Goal: Obtain resource: Obtain resource

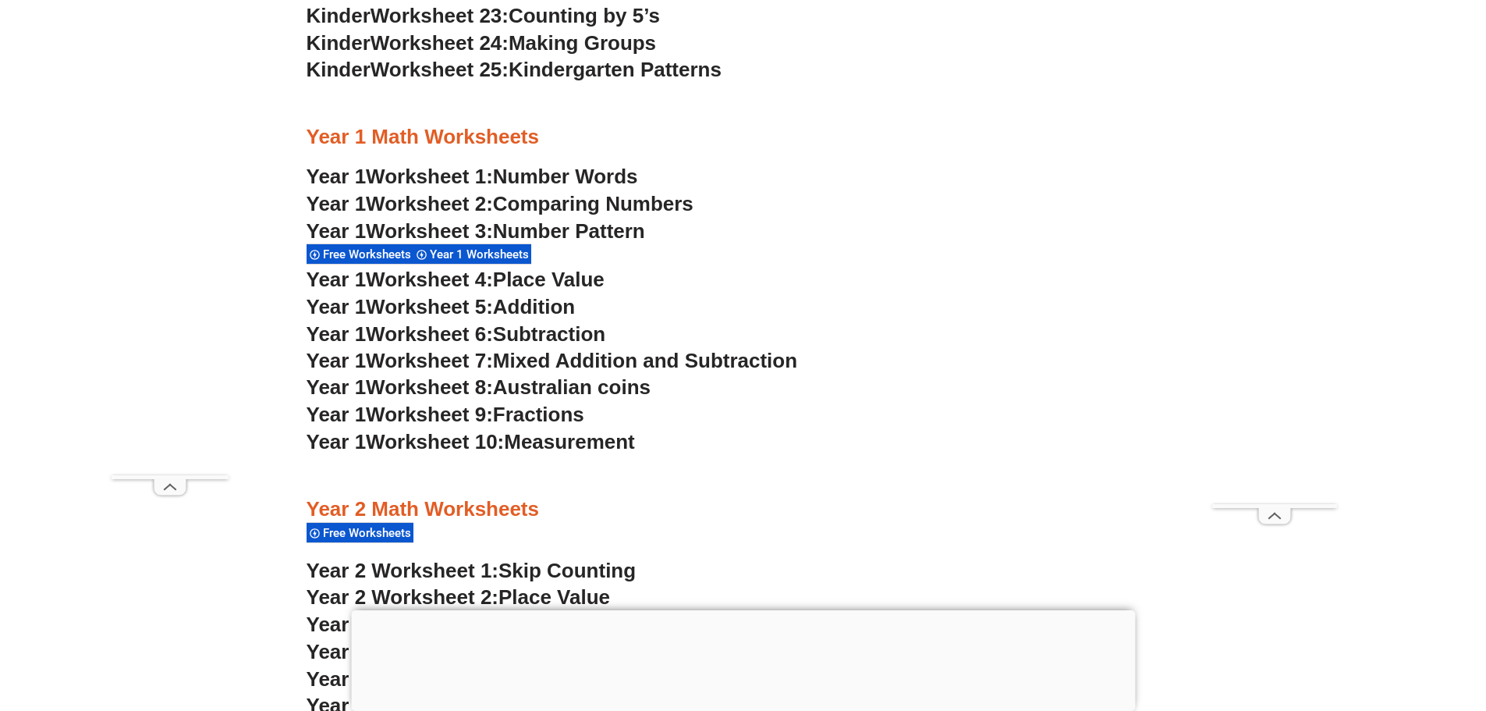
click at [944, 229] on h3 "Year 1 Worksheet 3: Number Pattern" at bounding box center [744, 231] width 874 height 27
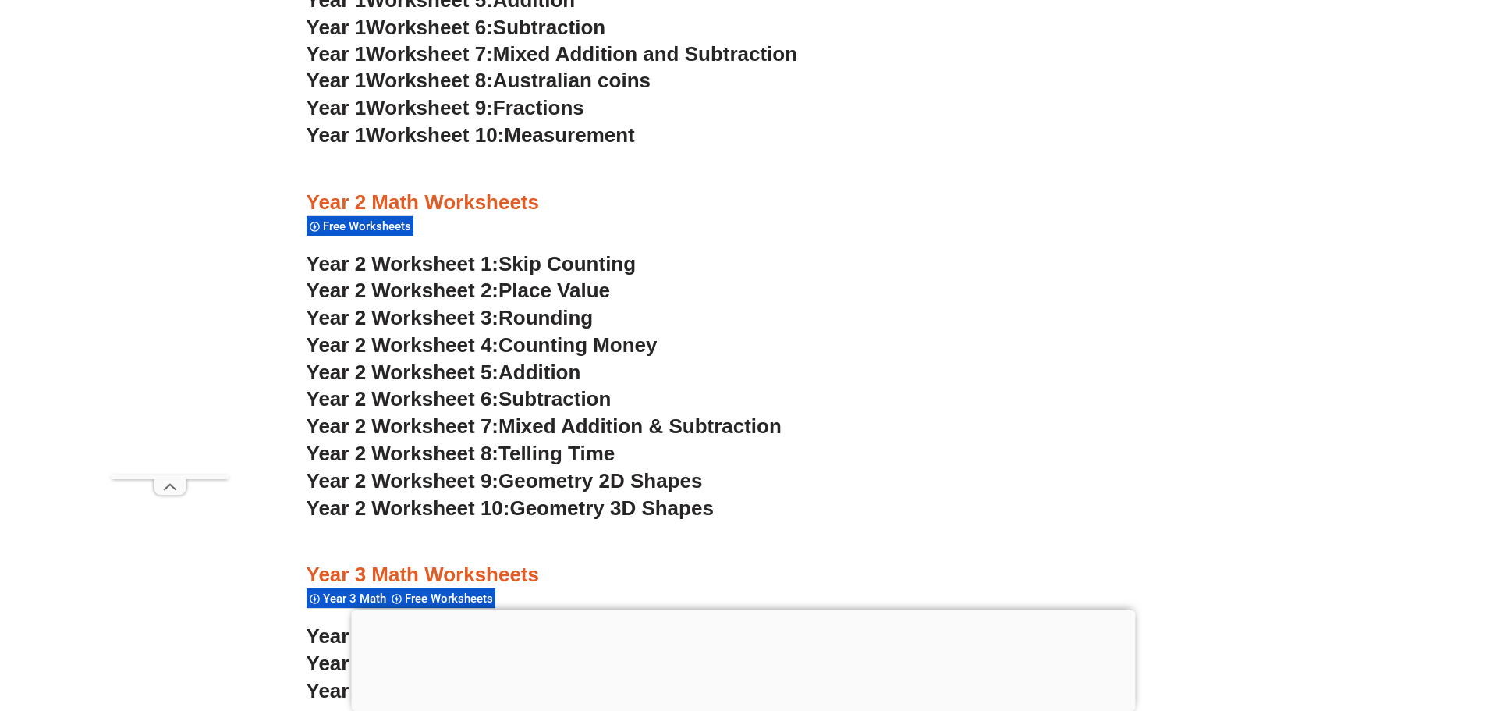
scroll to position [1895, 0]
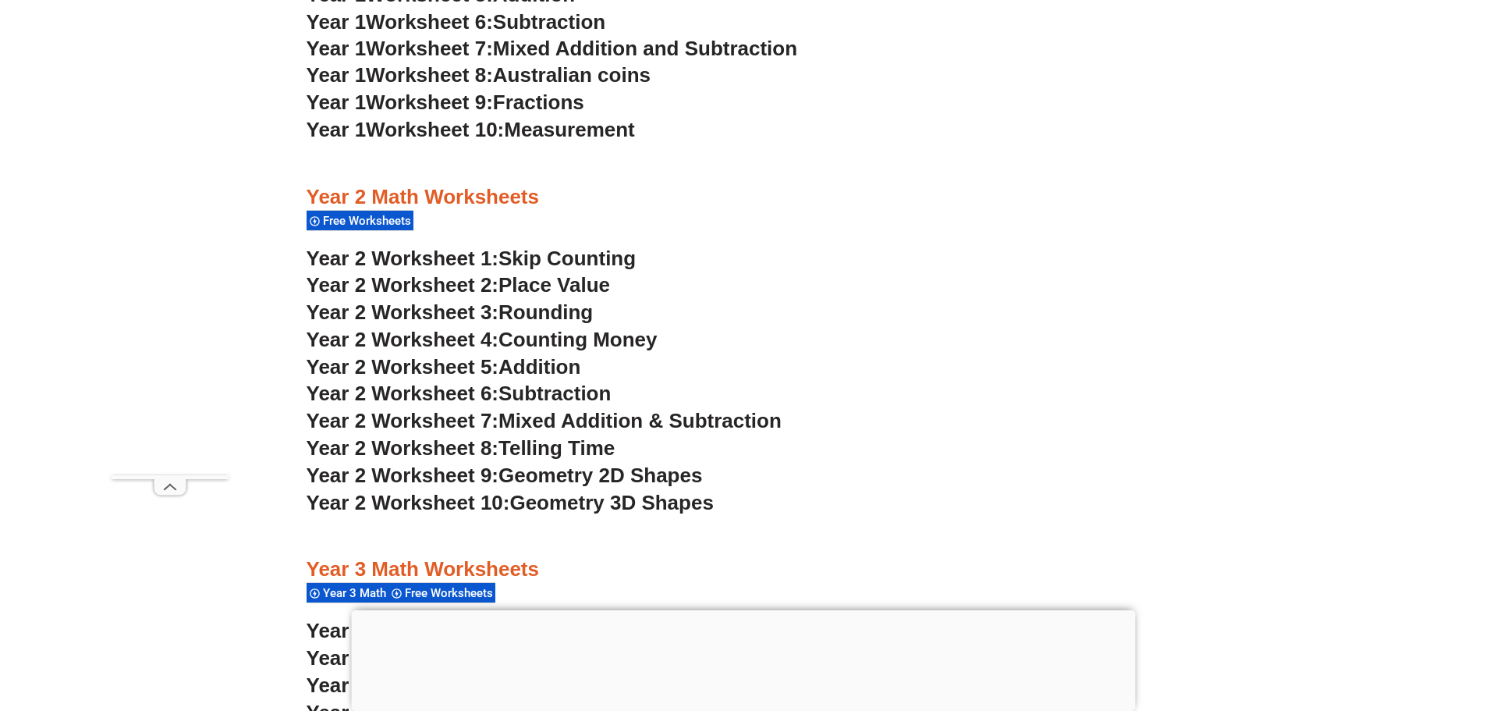
click at [594, 260] on span "Skip Counting" at bounding box center [567, 258] width 137 height 23
click at [565, 344] on span "Counting Money" at bounding box center [578, 339] width 159 height 23
click at [566, 356] on span "Addition" at bounding box center [540, 366] width 82 height 23
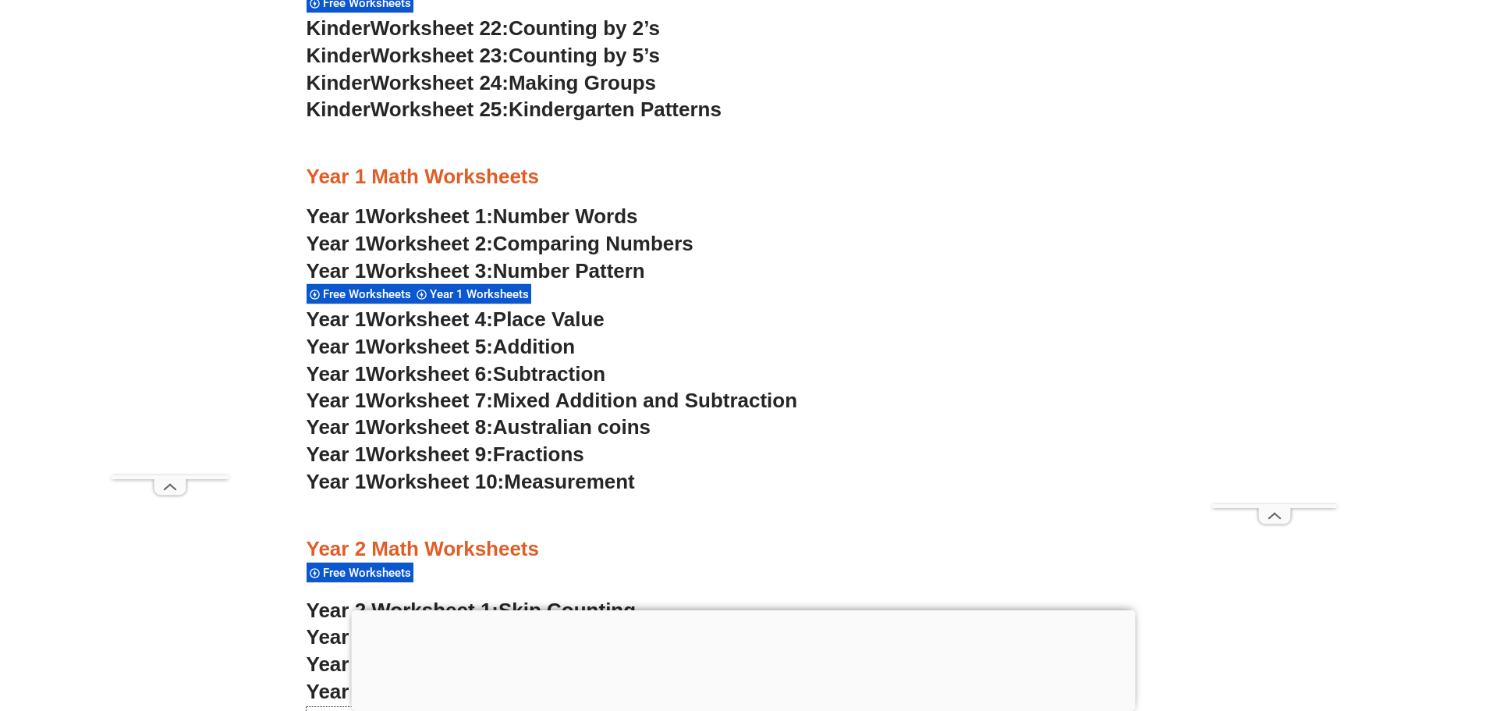
scroll to position [1505, 0]
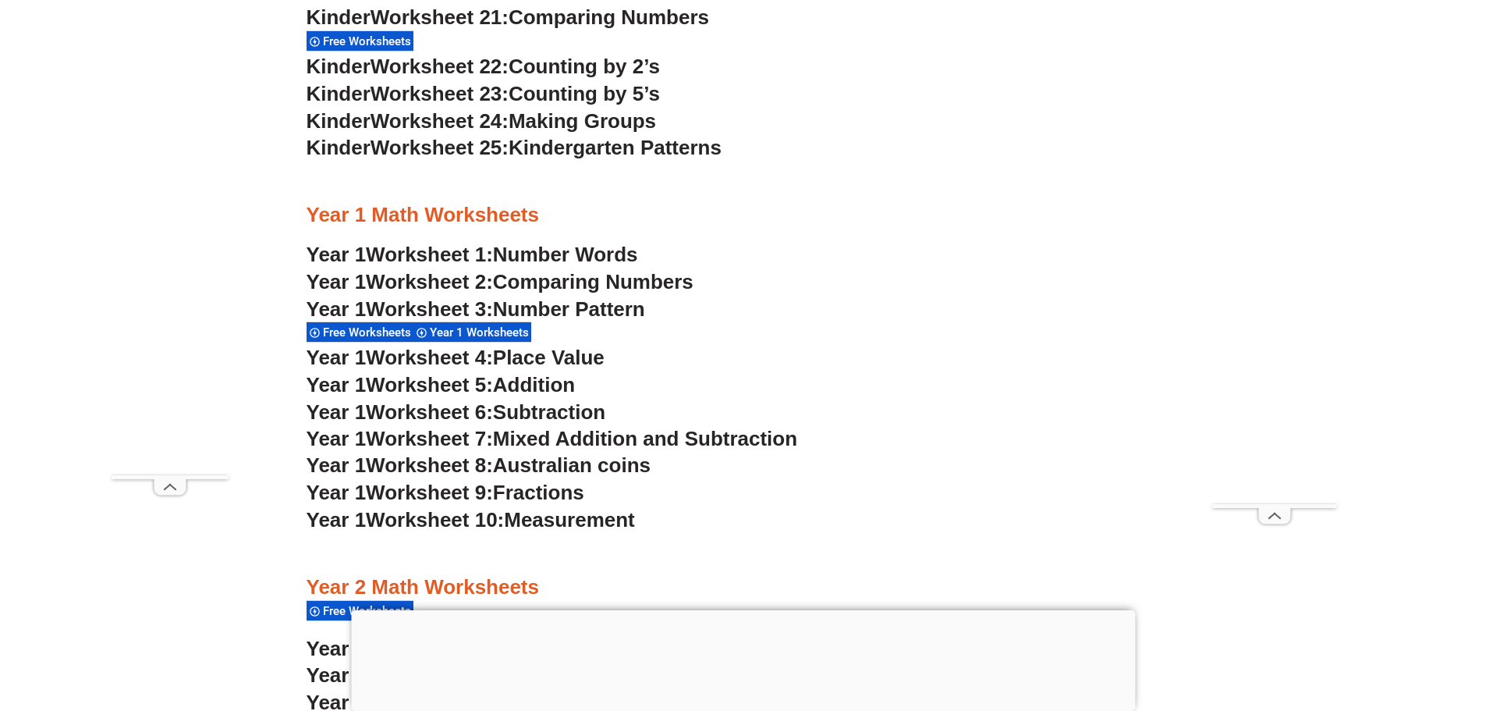
click at [569, 465] on span "Australian coins" at bounding box center [572, 464] width 158 height 23
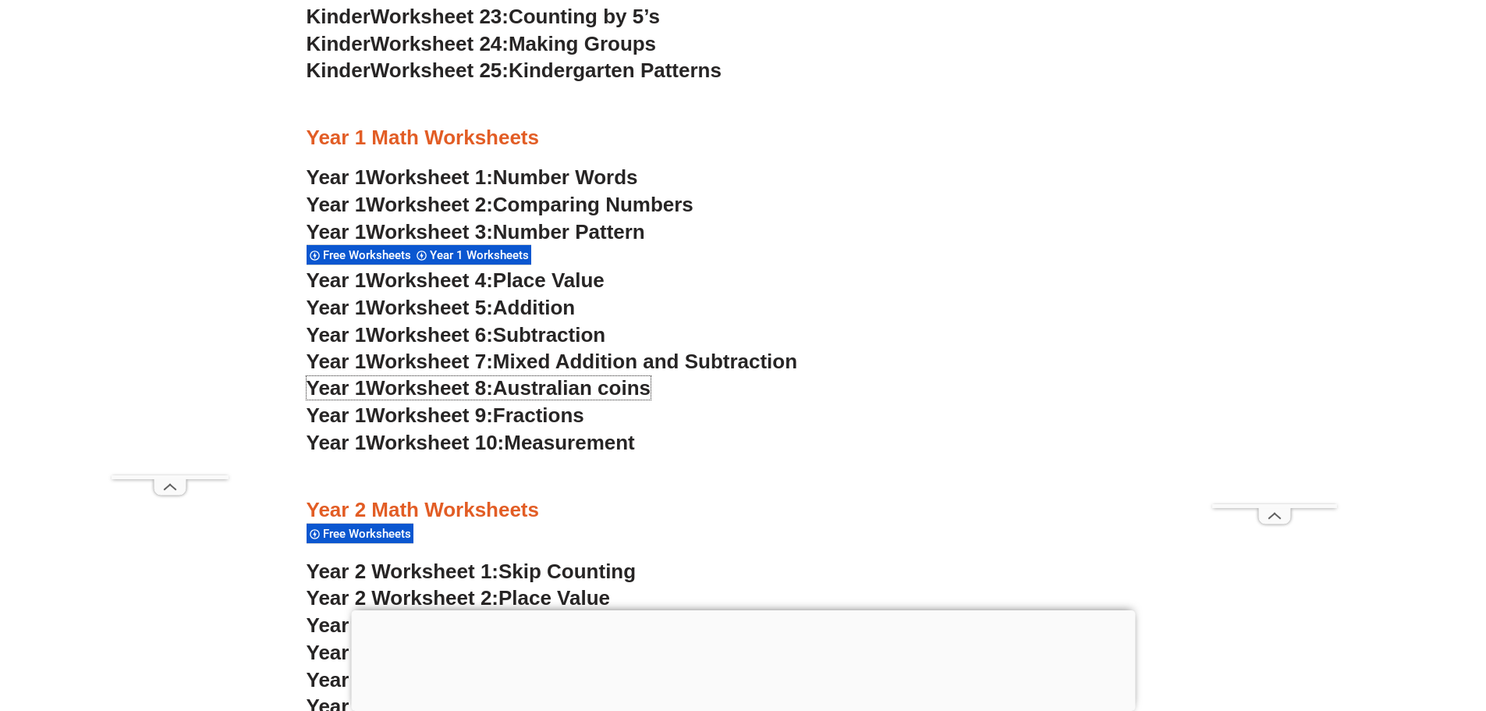
scroll to position [1583, 0]
click at [573, 276] on span "Place Value" at bounding box center [549, 279] width 112 height 23
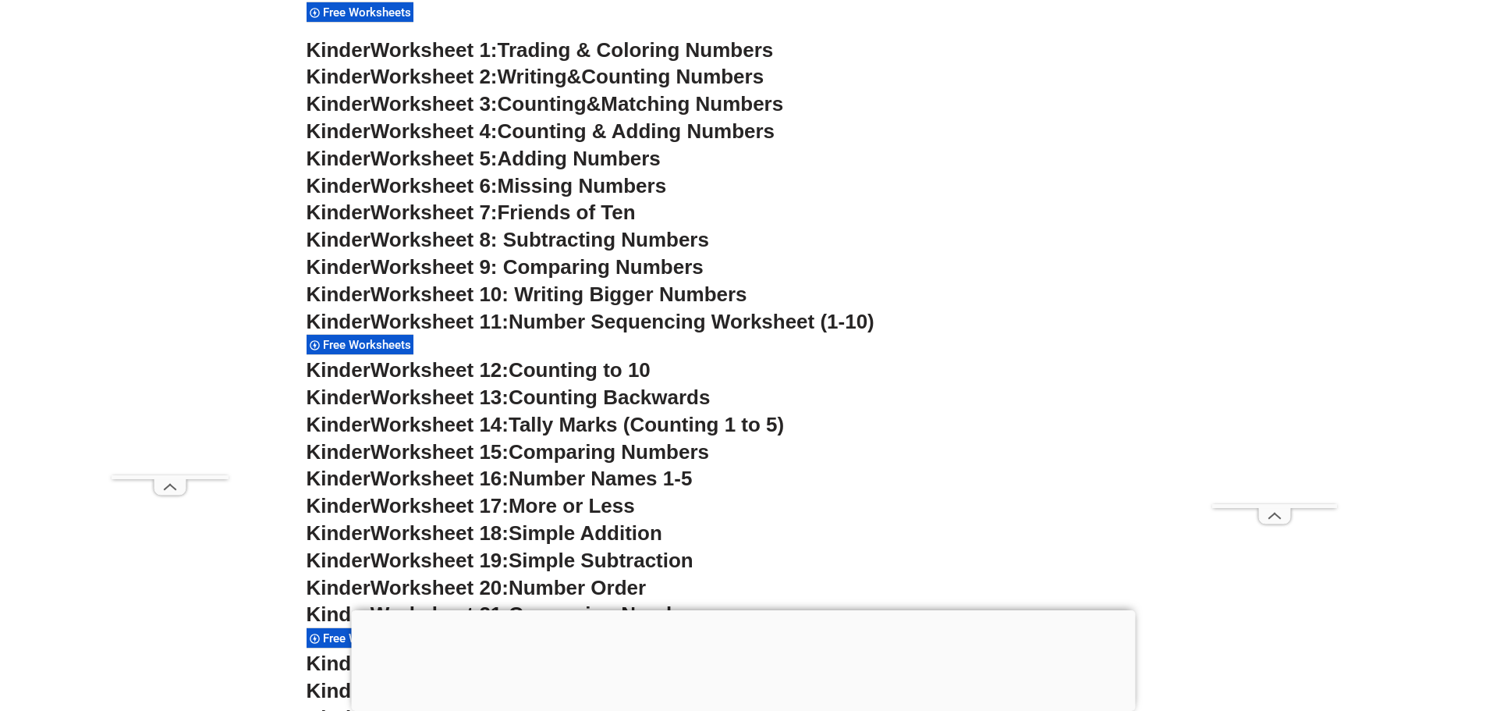
scroll to position [881, 0]
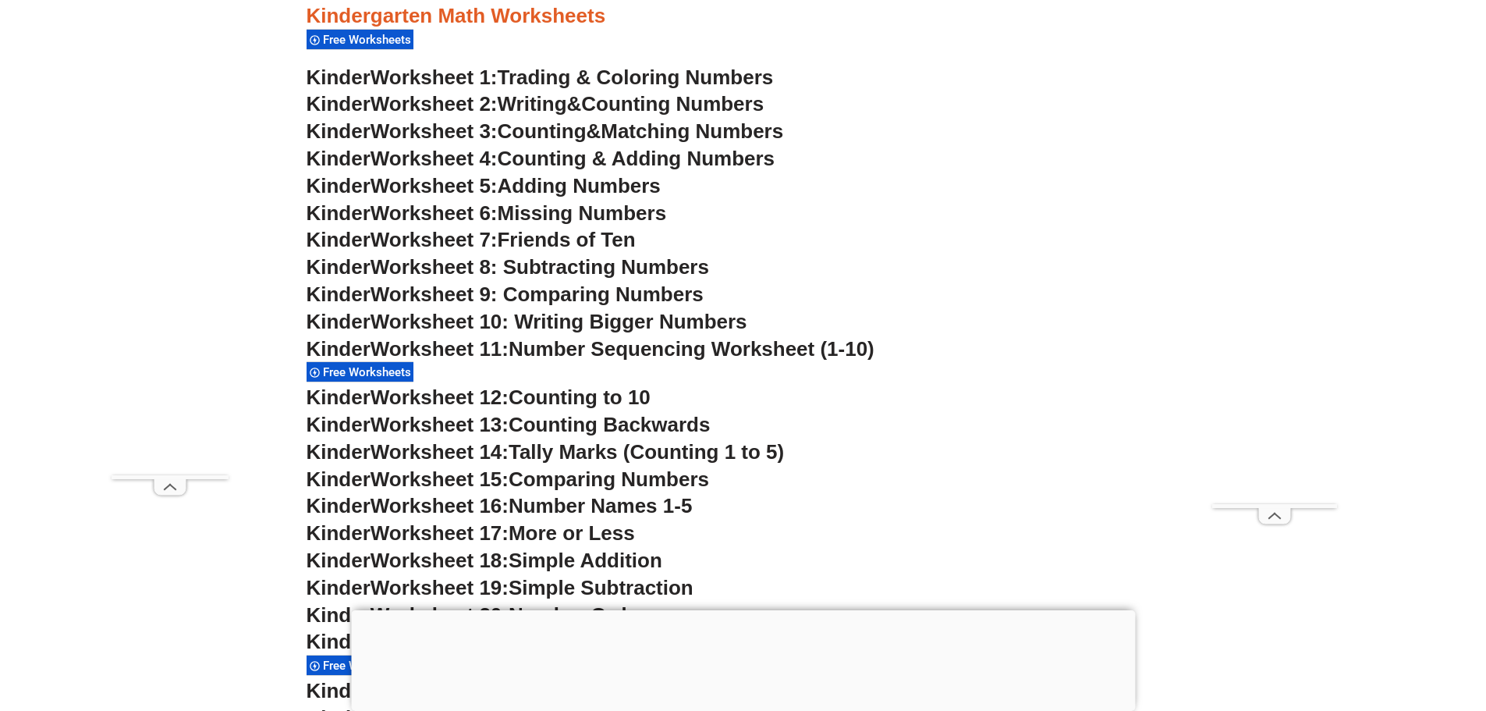
click at [424, 323] on span "Worksheet 10: Writing Bigger Numbers" at bounding box center [559, 321] width 377 height 23
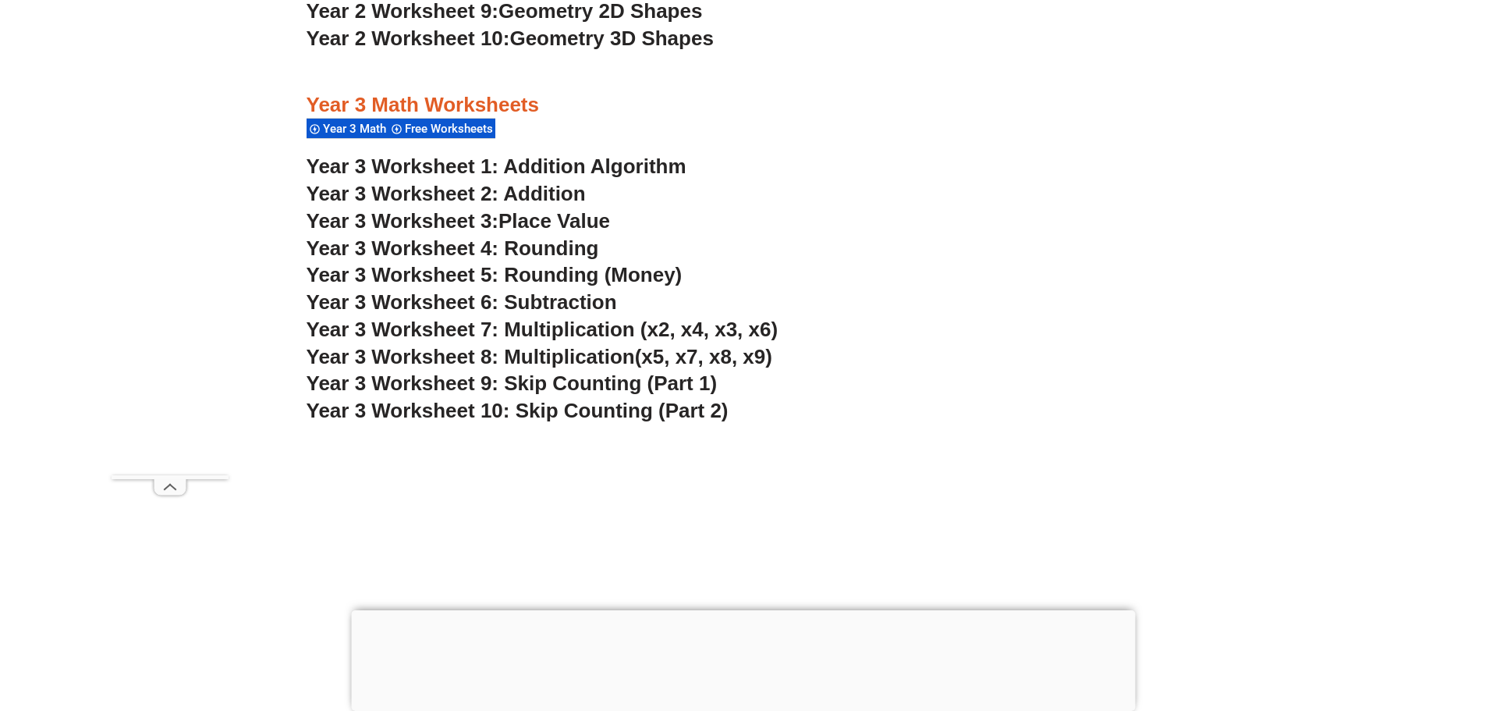
scroll to position [2363, 0]
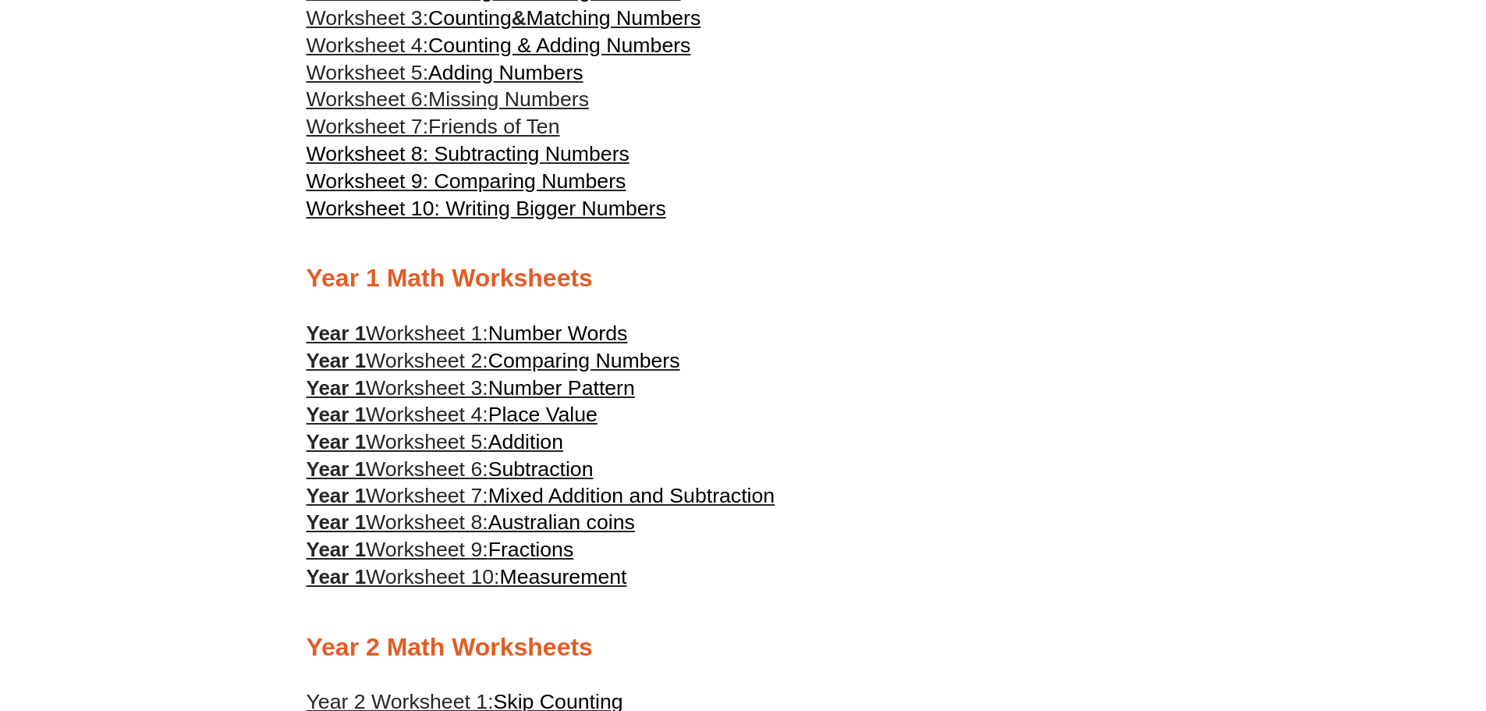
scroll to position [775, 0]
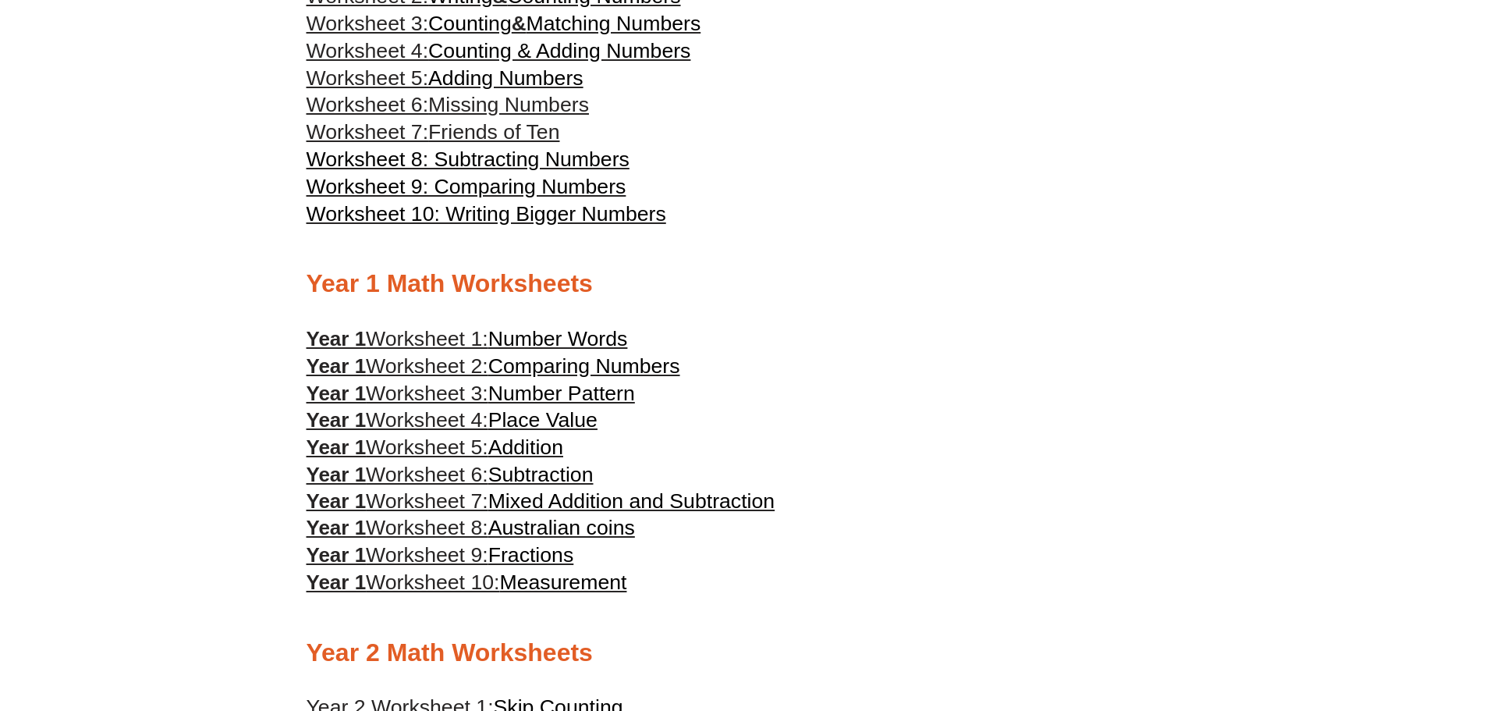
click at [562, 500] on span "Mixed Addition and Subtraction" at bounding box center [631, 500] width 287 height 23
click at [526, 393] on span "Number Pattern" at bounding box center [561, 393] width 147 height 23
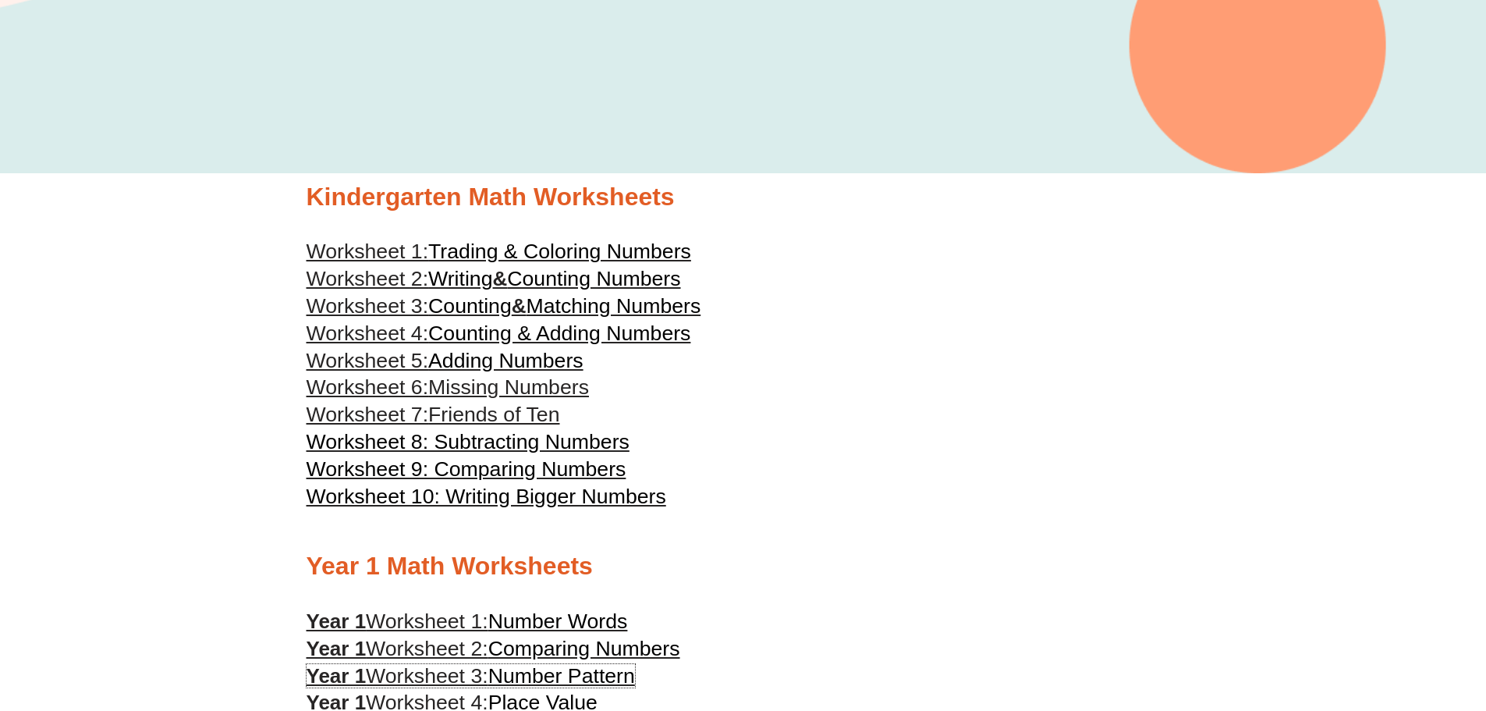
scroll to position [546, 0]
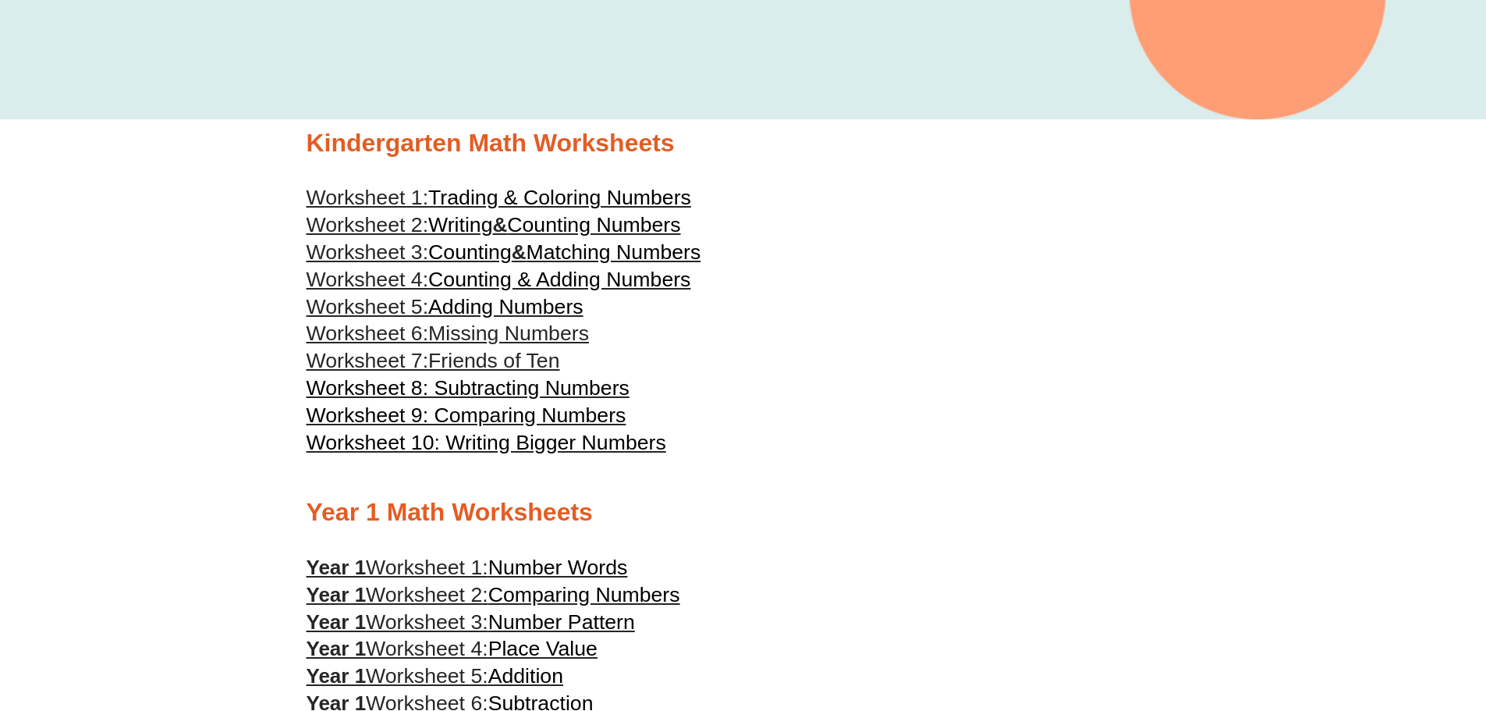
click at [495, 300] on span "Adding Numbers" at bounding box center [505, 306] width 155 height 23
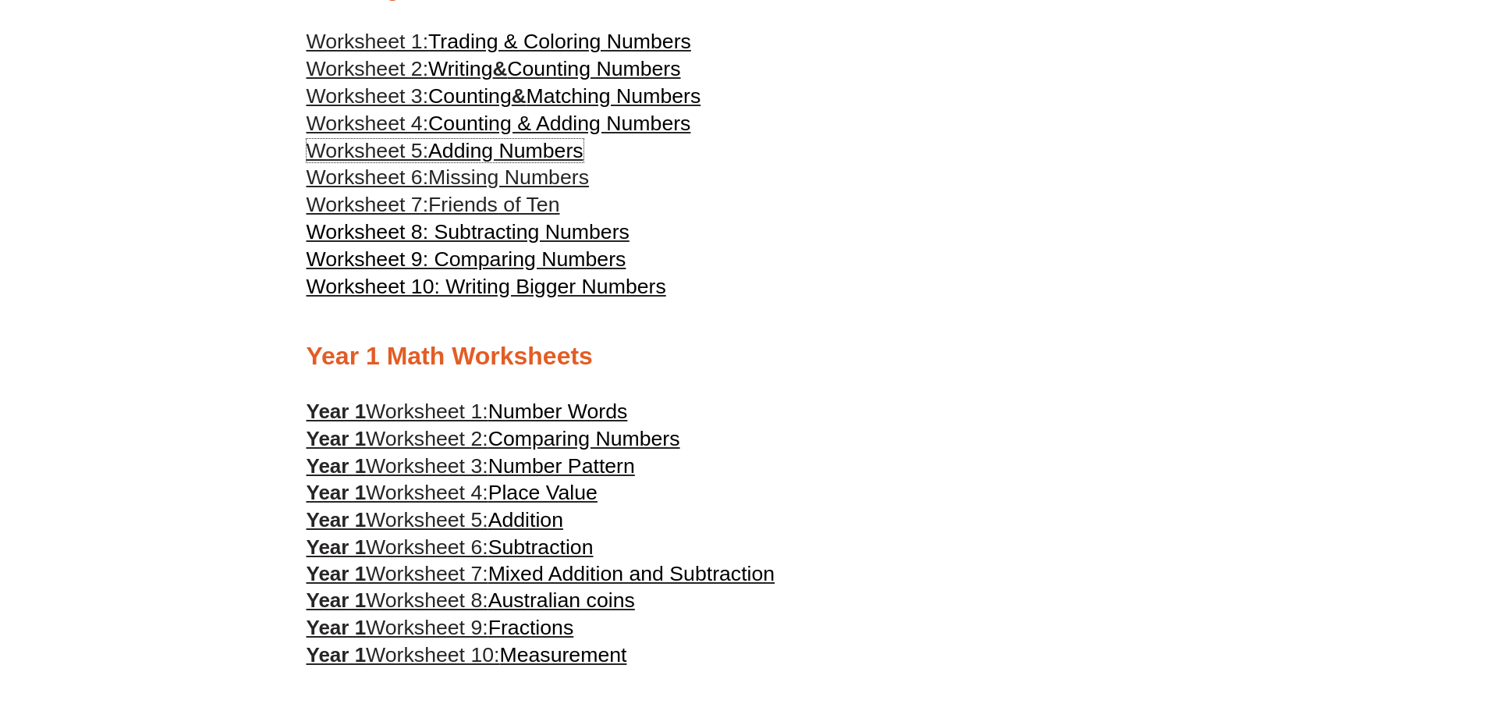
scroll to position [858, 0]
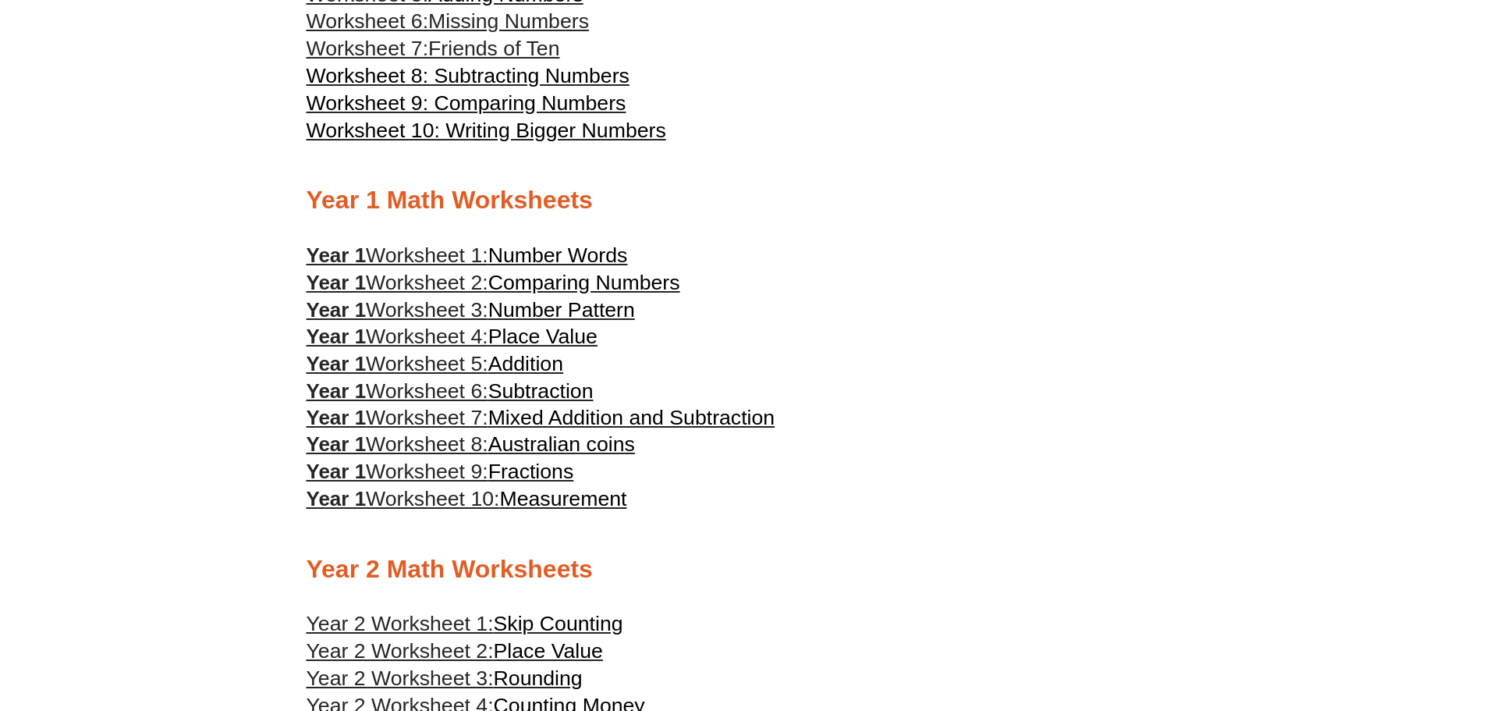
click at [575, 304] on span "Number Pattern" at bounding box center [561, 309] width 147 height 23
